Goal: Task Accomplishment & Management: Complete application form

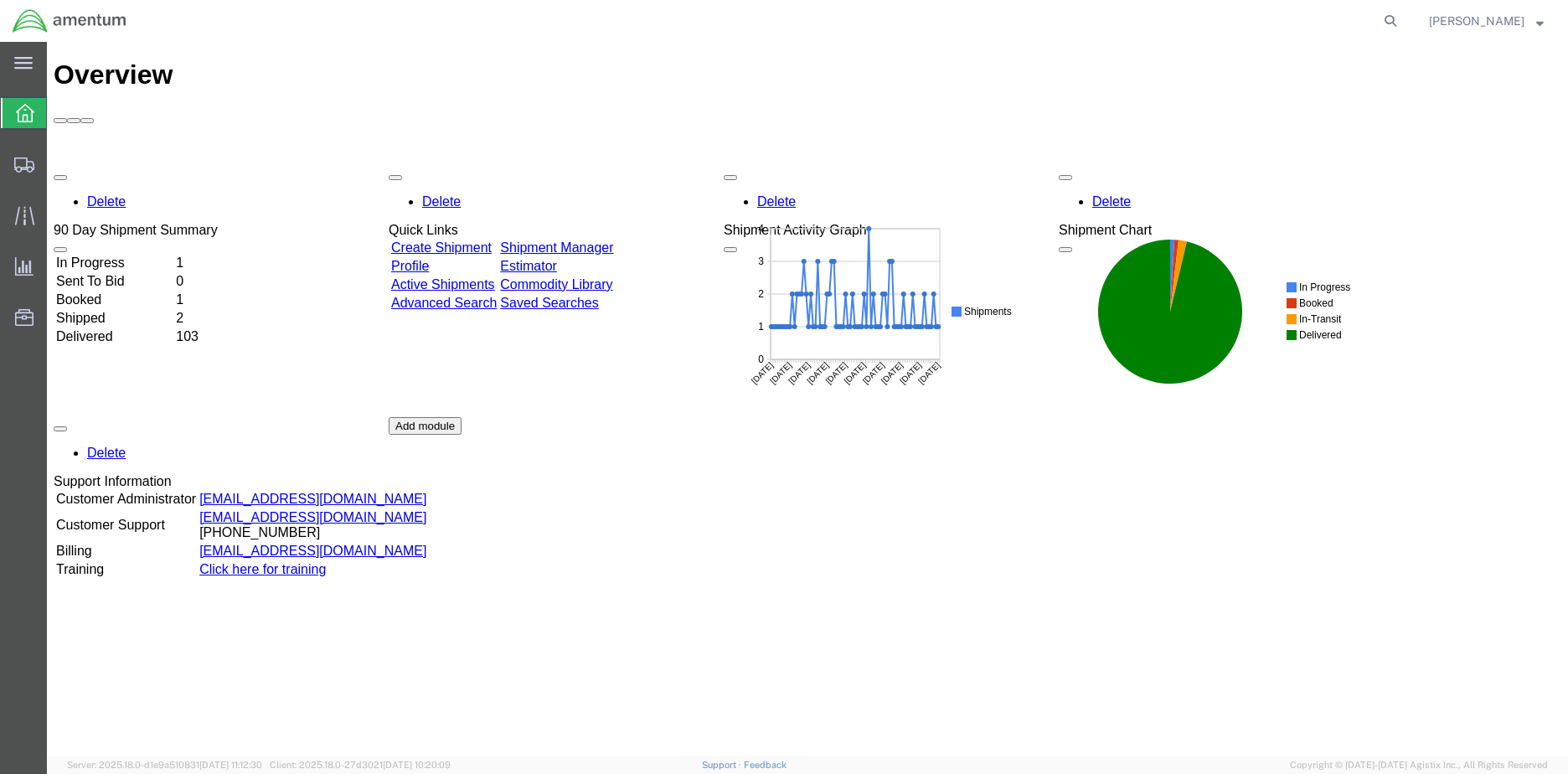
click at [128, 255] on td "In Progress" at bounding box center [115, 263] width 118 height 17
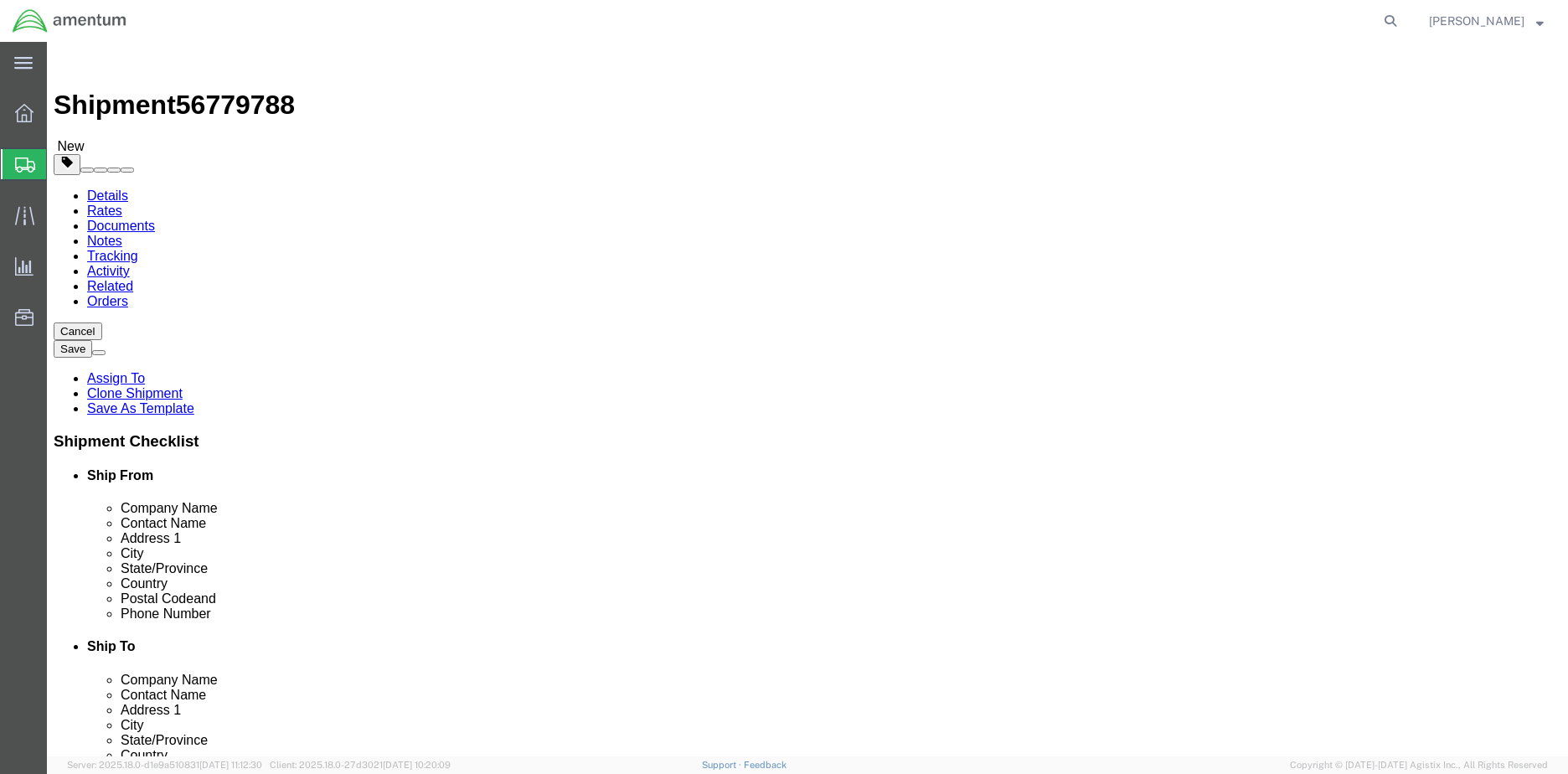
select select "42655"
select select
click input "text"
type input "m"
click input "text"
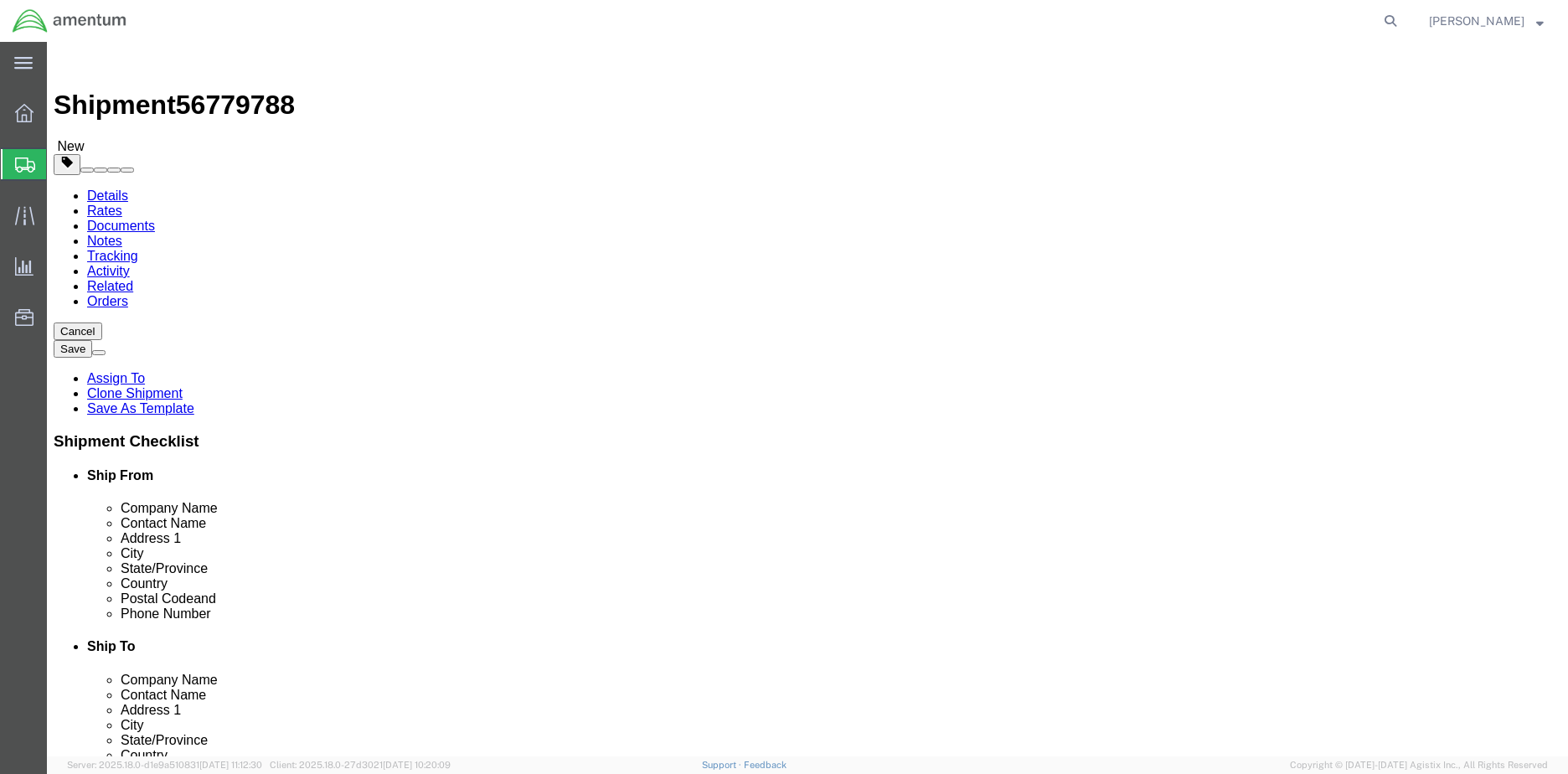
type input "h"
click input "[PERSON_NAME]"
type input "H"
click input "text"
type input "[PERSON_NAME]"
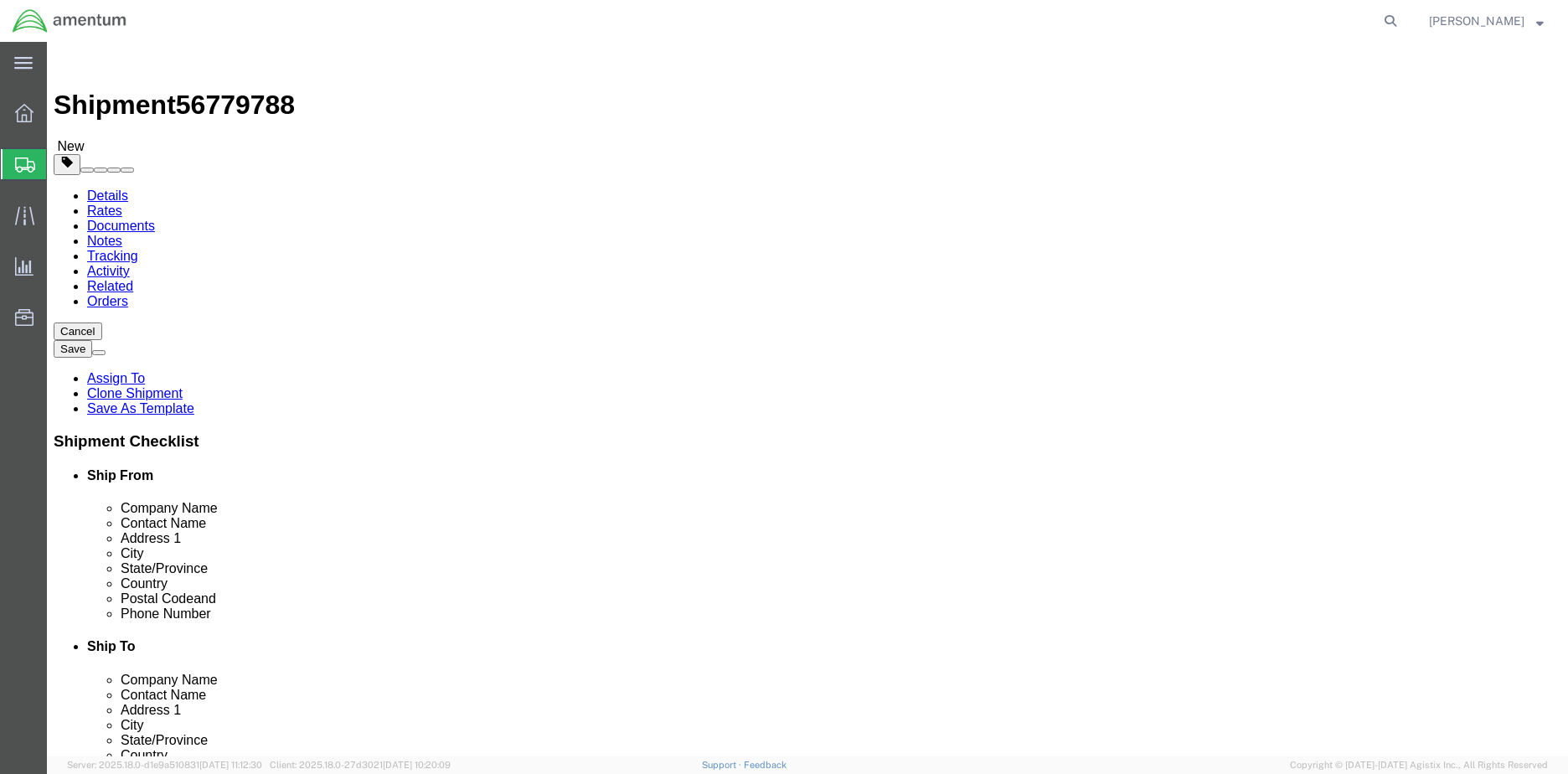
click p "- [PERSON_NAME] aviation - ([PERSON_NAME]) [STREET_ADDRESS]"
select select
type input "[PERSON_NAME] aviation"
type input "[PERSON_NAME]"
type input "[STREET_ADDRESS]"
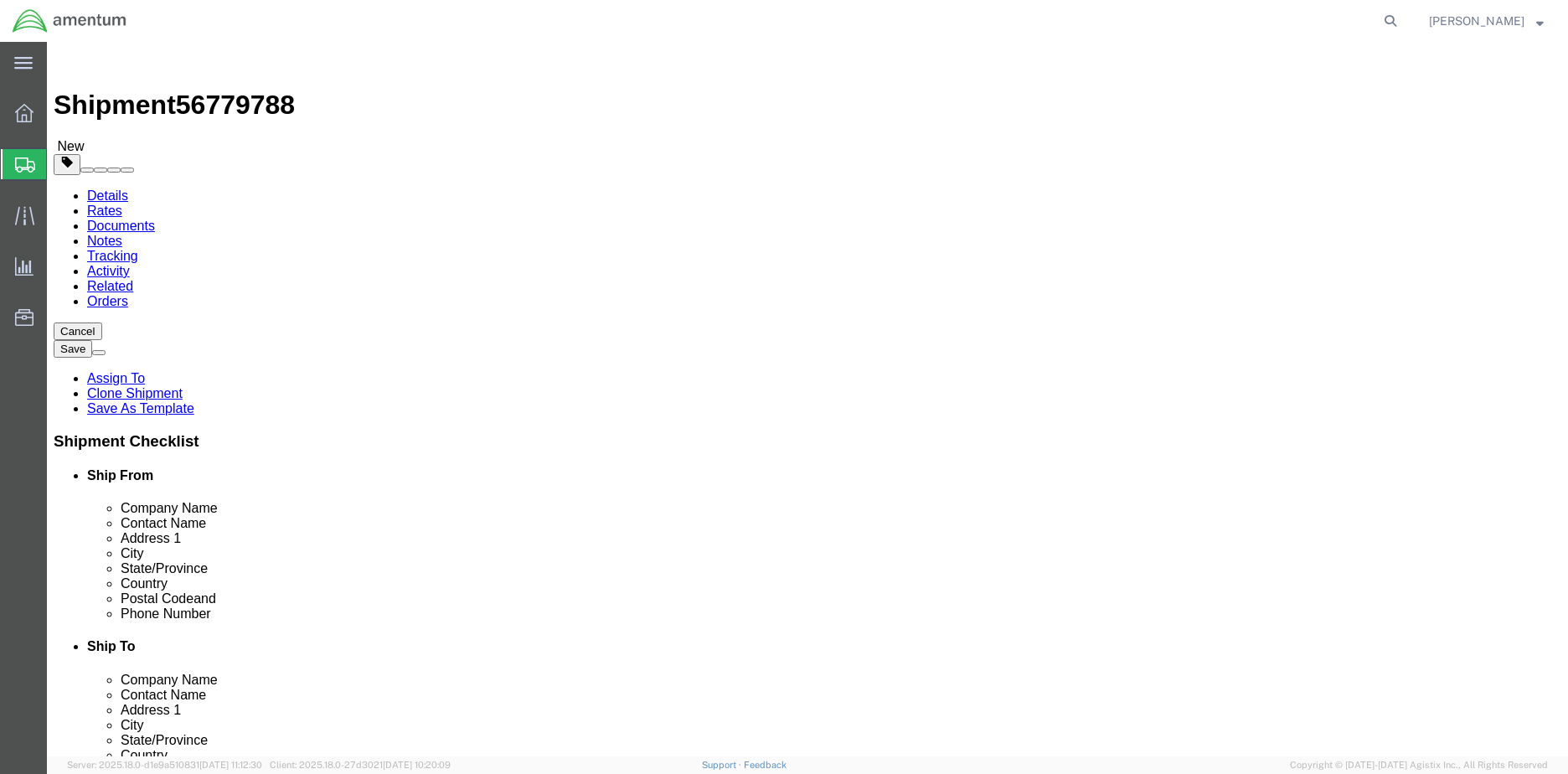
type input "Lincoln"
type input "4024752611"
select select "NE"
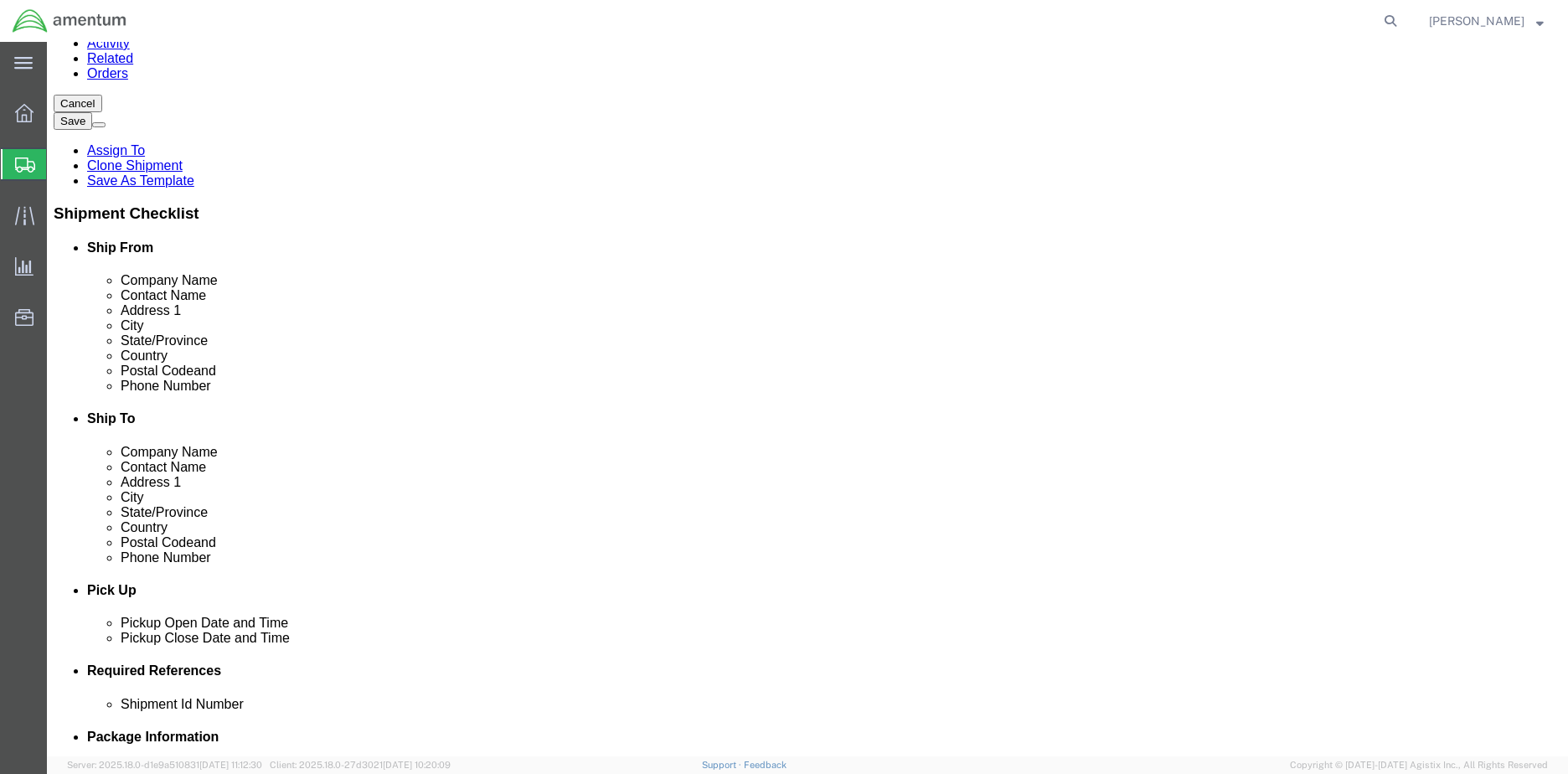
scroll to position [251, 0]
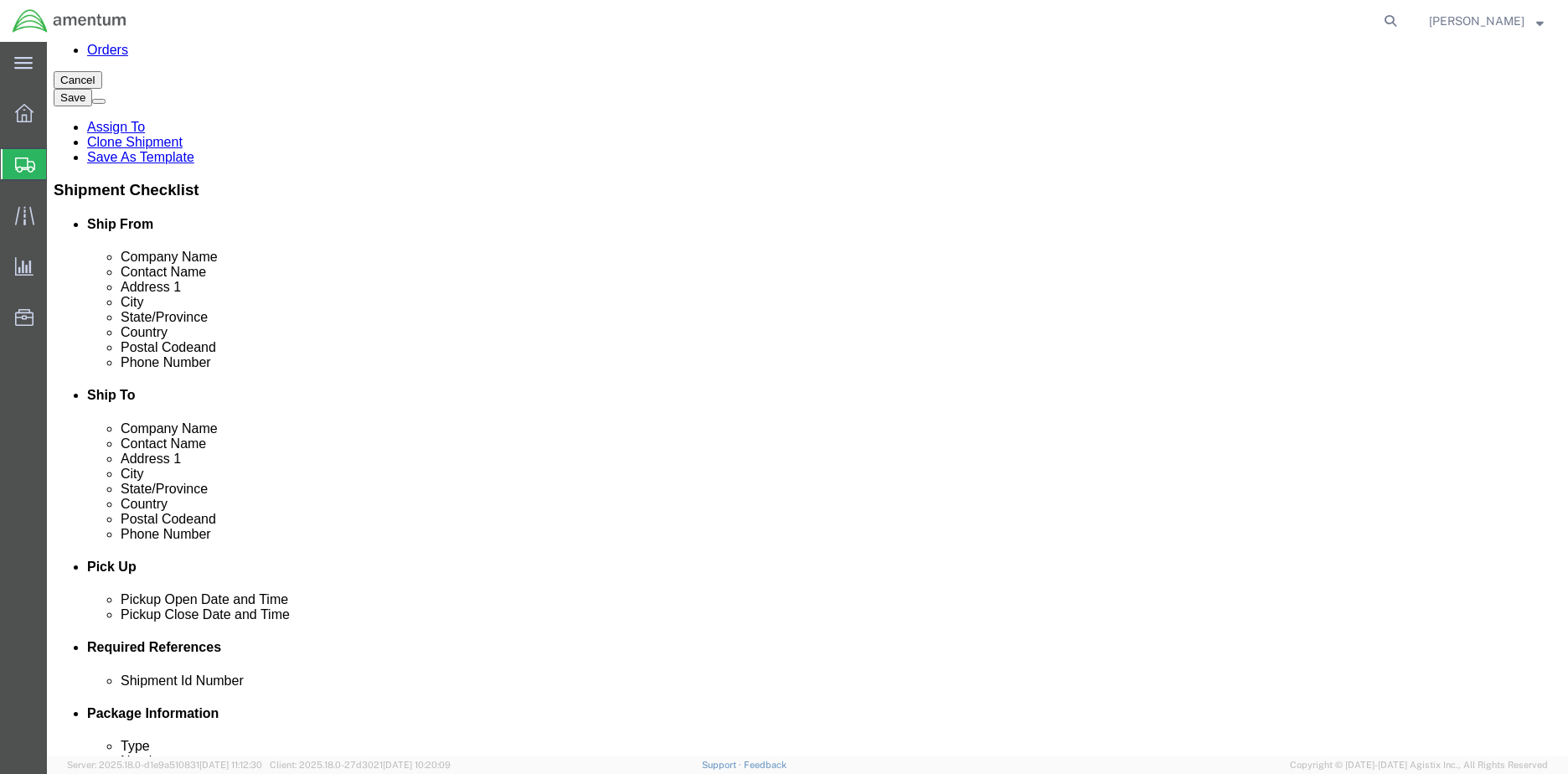
type input "[PERSON_NAME]"
click button "Rate Shipment"
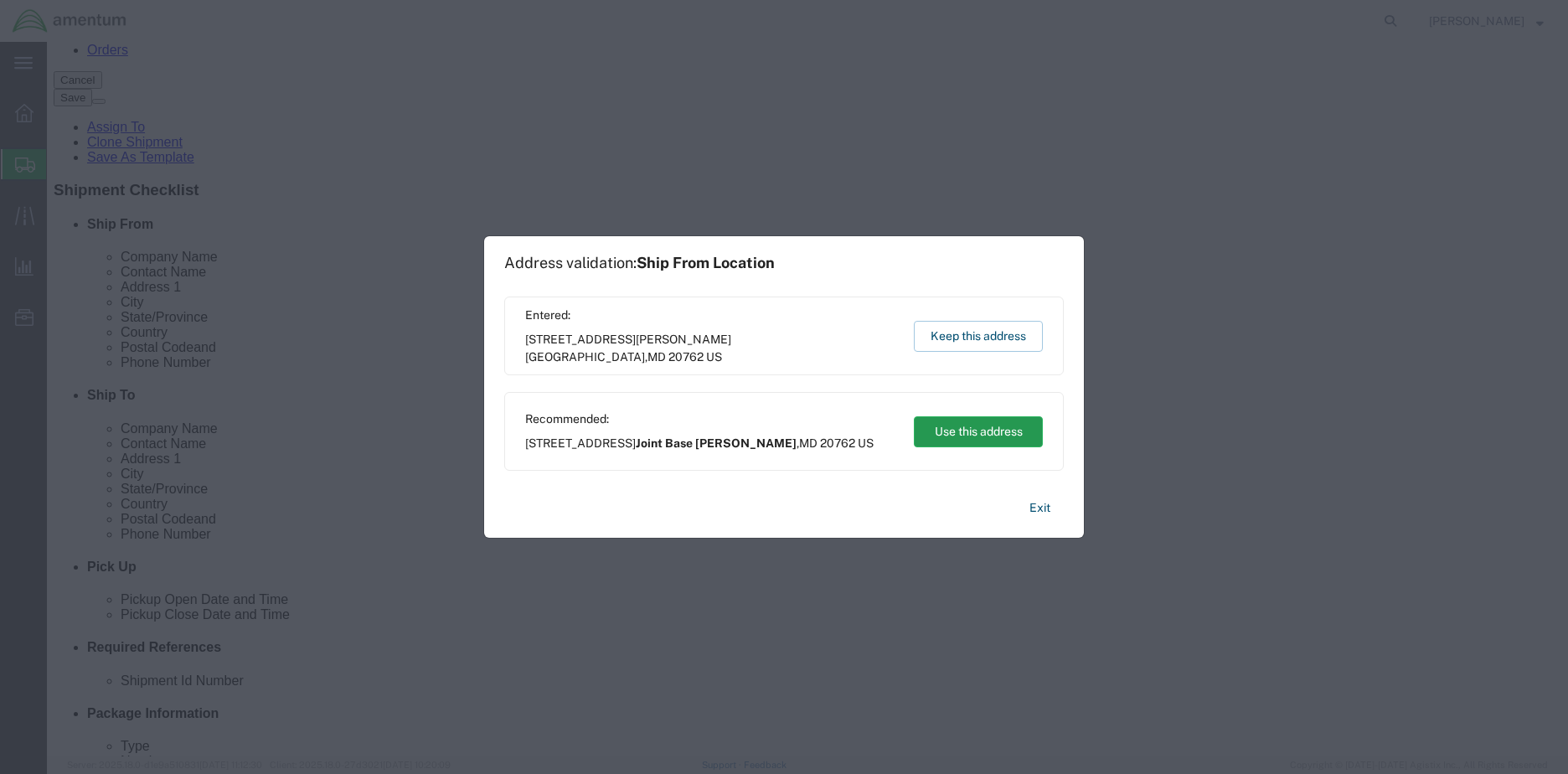
click at [987, 439] on button "Use this address" at bounding box center [978, 431] width 129 height 31
type input "Joint Base [PERSON_NAME]"
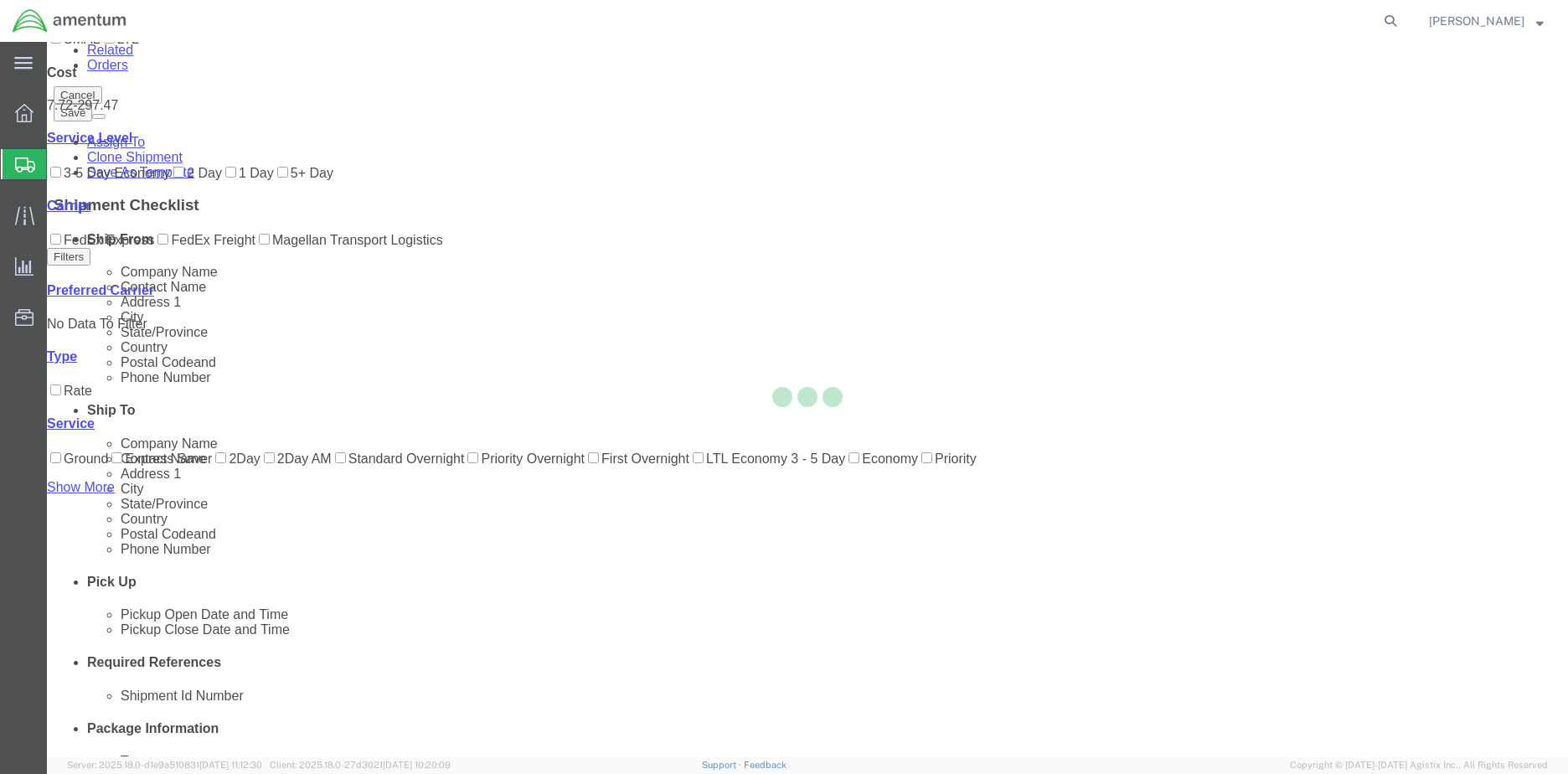
scroll to position [0, 0]
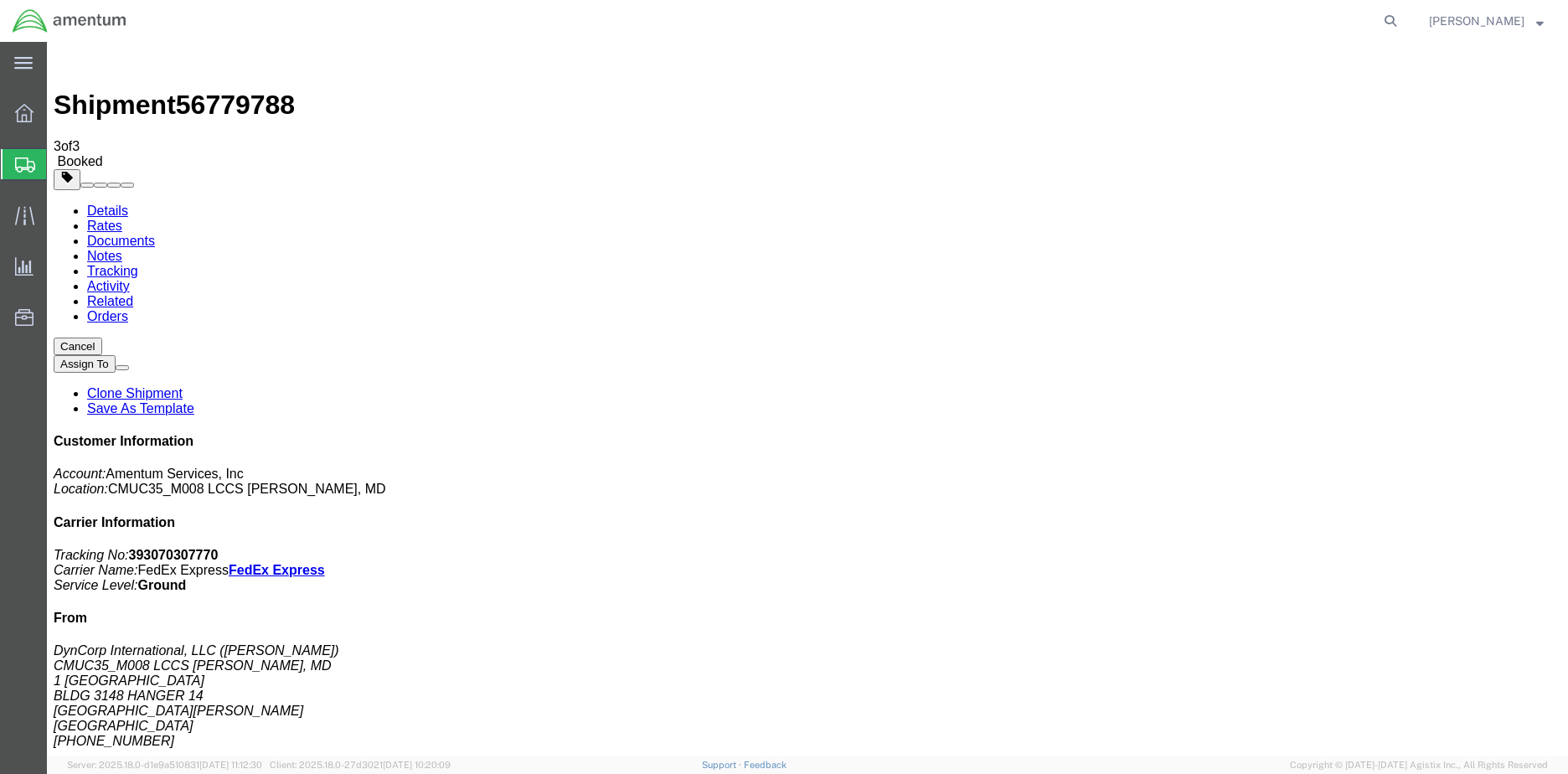
checkbox input "false"
